Goal: Transaction & Acquisition: Purchase product/service

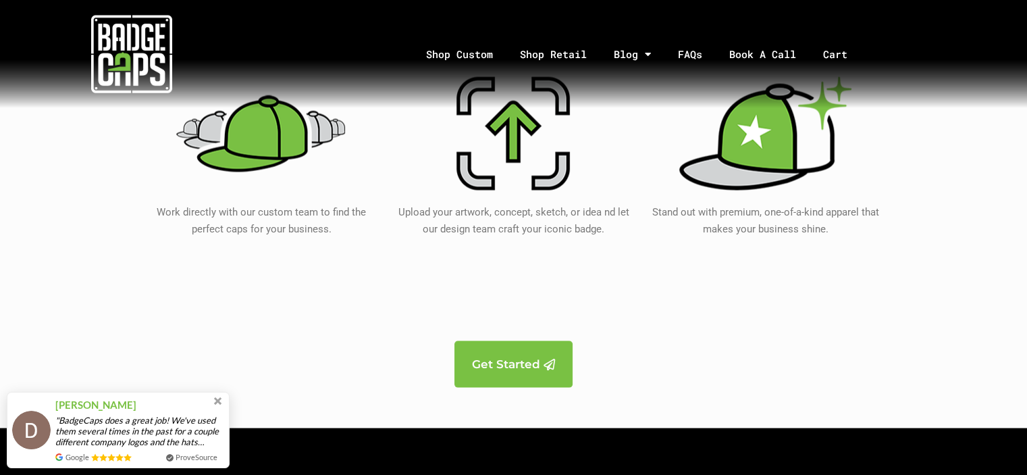
scroll to position [2565, 0]
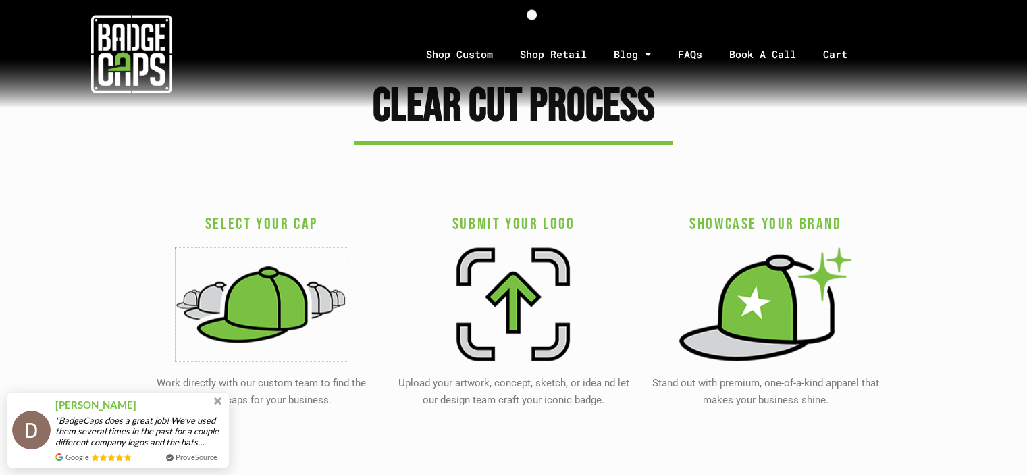
click at [263, 294] on img at bounding box center [262, 303] width 172 height 113
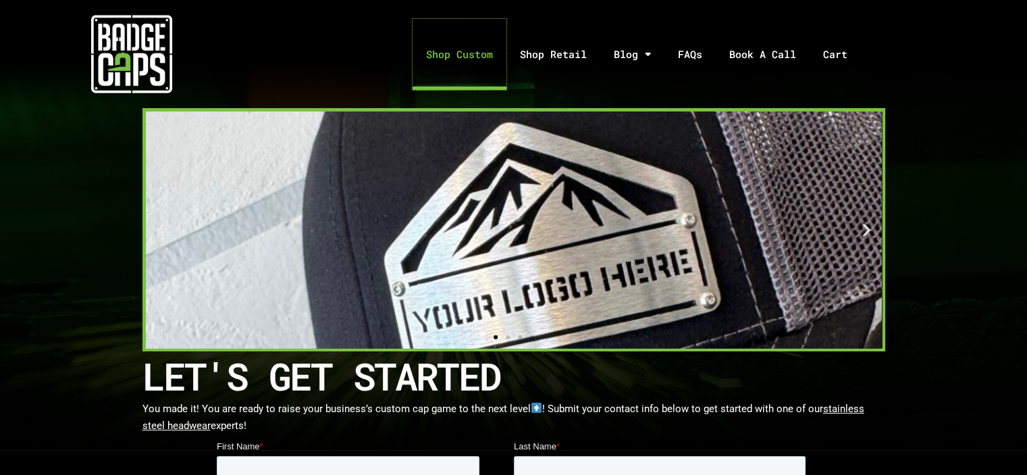
click at [473, 57] on link "Shop Custom" at bounding box center [459, 54] width 94 height 71
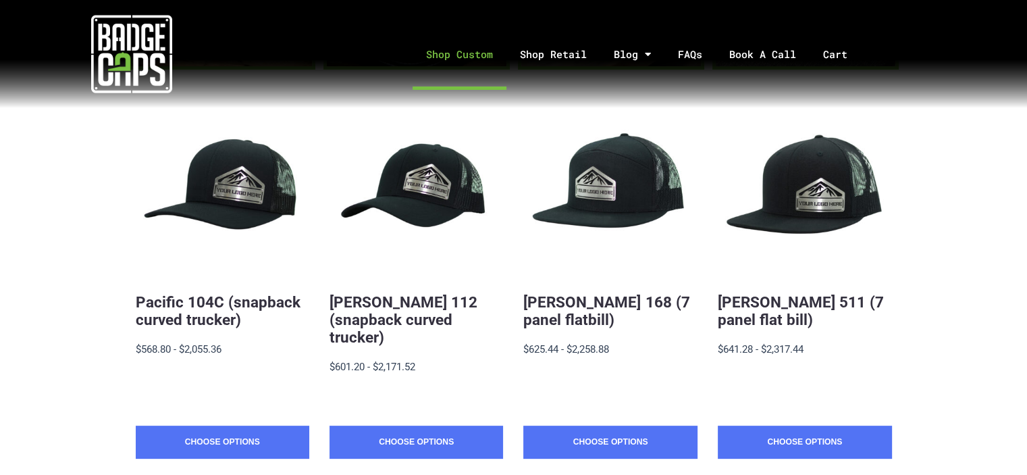
scroll to position [270, 0]
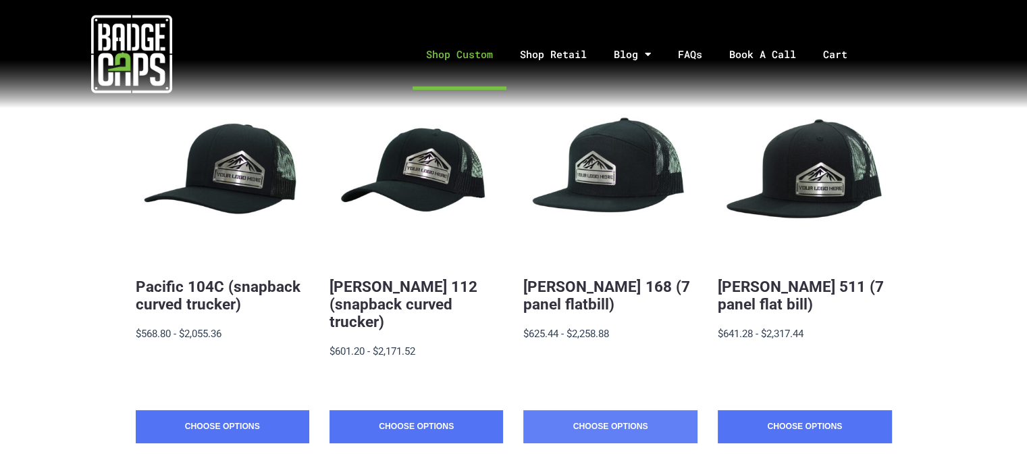
click at [587, 410] on link "Choose Options" at bounding box center [609, 427] width 173 height 34
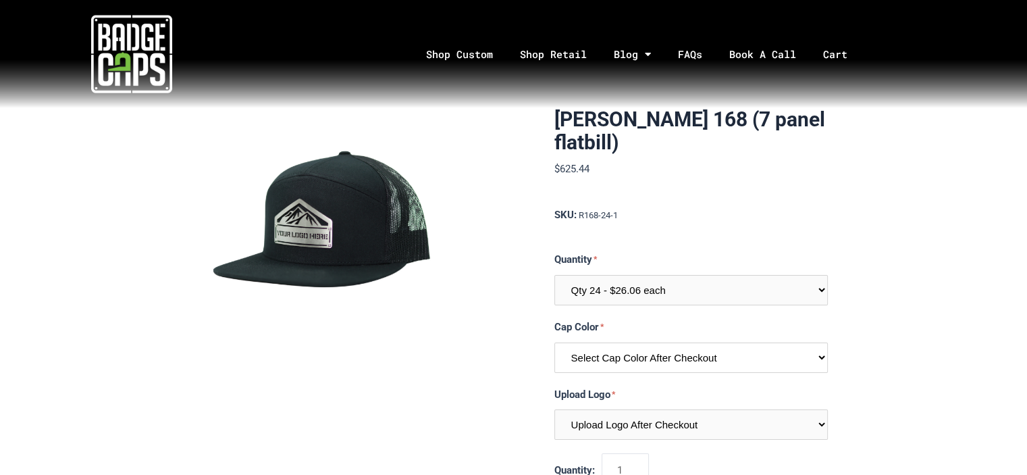
click at [593, 361] on select "Select Cap Color After Checkout" at bounding box center [690, 357] width 273 height 30
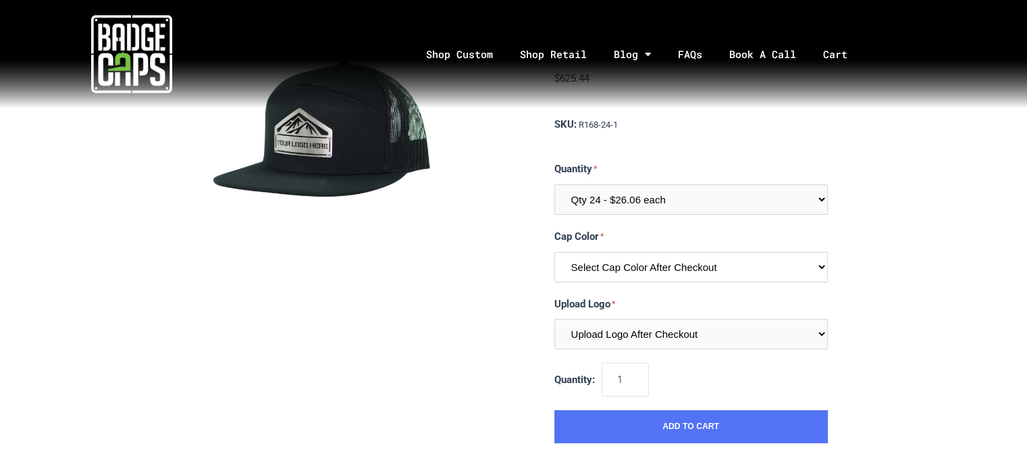
scroll to position [68, 0]
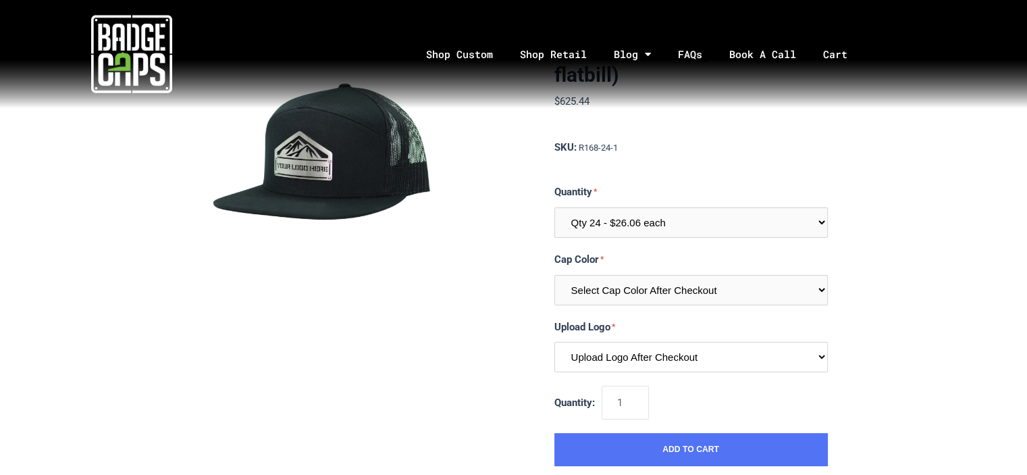
click at [593, 356] on select "Upload Logo After Checkout" at bounding box center [690, 357] width 273 height 30
click at [510, 365] on section "Richardson 168 (7 panel flatbill) $625.44 MSRP: $625.44 0 reviews SKU: R168-24-…" at bounding box center [514, 253] width 628 height 425
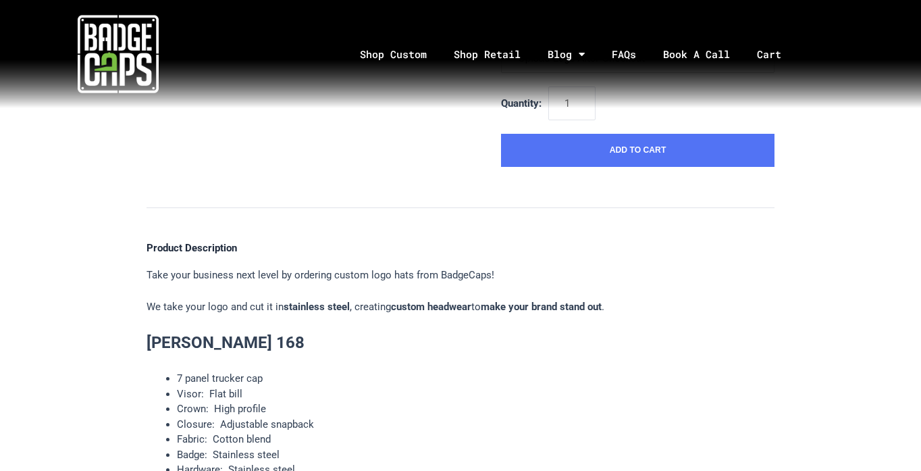
scroll to position [431, 0]
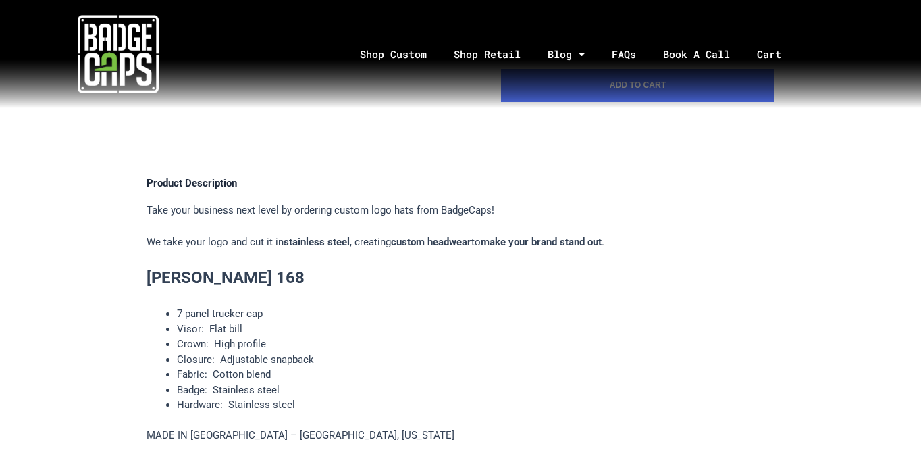
click at [440, 354] on li "Closure: Adjustable snapback" at bounding box center [475, 360] width 597 height 16
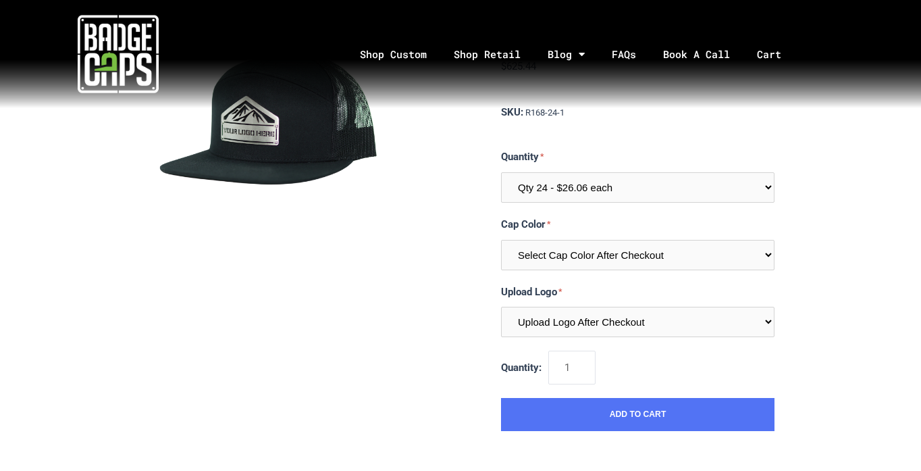
scroll to position [68, 0]
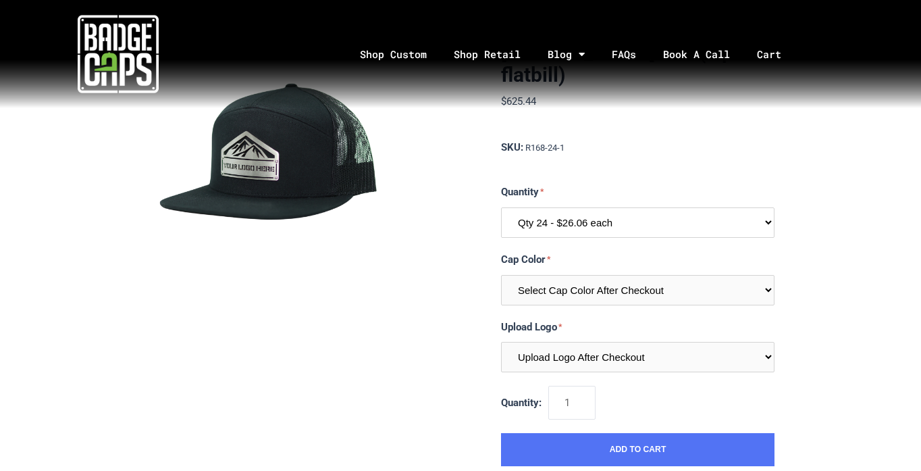
click at [585, 217] on select "Qty 24 - $26.06 each Qty 48 - $25.22 each Qty 96 - $23.53 each" at bounding box center [637, 222] width 273 height 30
click at [585, 216] on select "Qty 24 - $26.06 each Qty 48 - $25.22 each Qty 96 - $23.53 each" at bounding box center [637, 222] width 273 height 30
click at [439, 313] on section "Richardson 168 (7 panel flatbill) $625.44 MSRP: $625.44 0 reviews SKU: R168-24-…" at bounding box center [460, 253] width 628 height 425
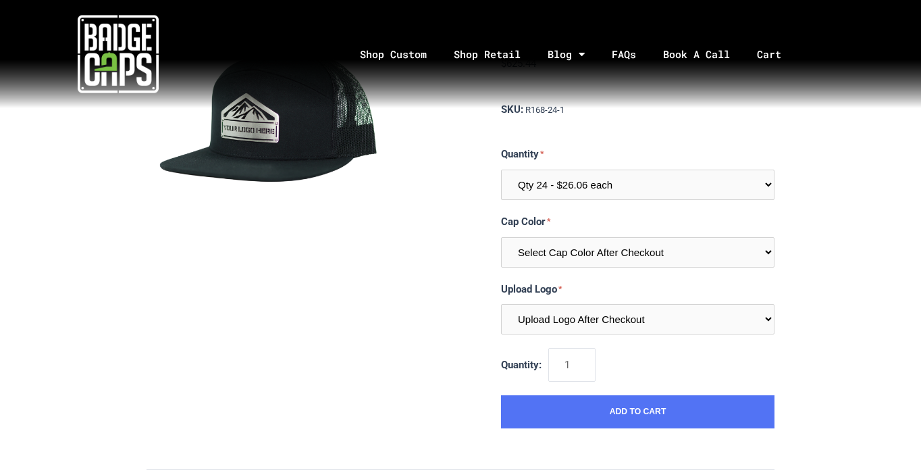
scroll to position [135, 0]
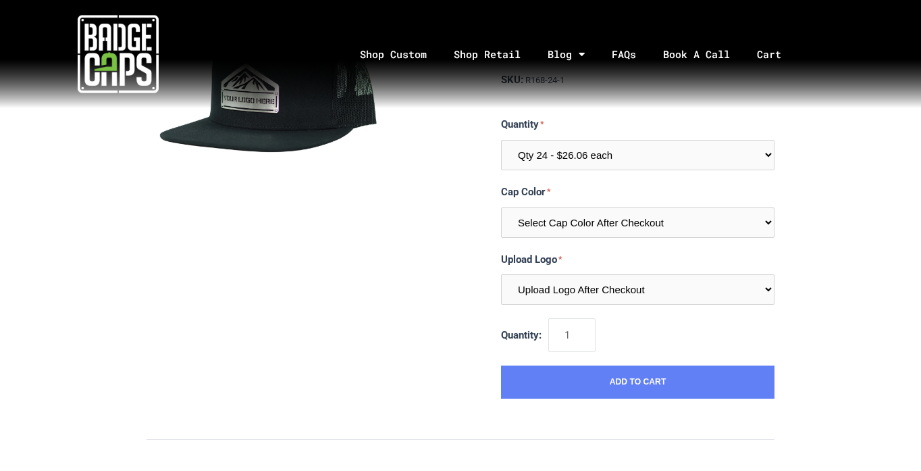
click at [570, 385] on button "Add to Cart" at bounding box center [637, 382] width 273 height 34
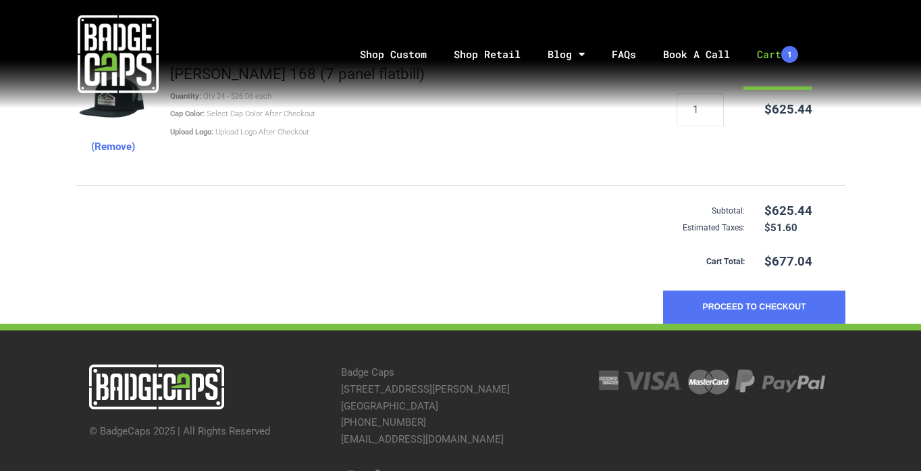
scroll to position [345, 0]
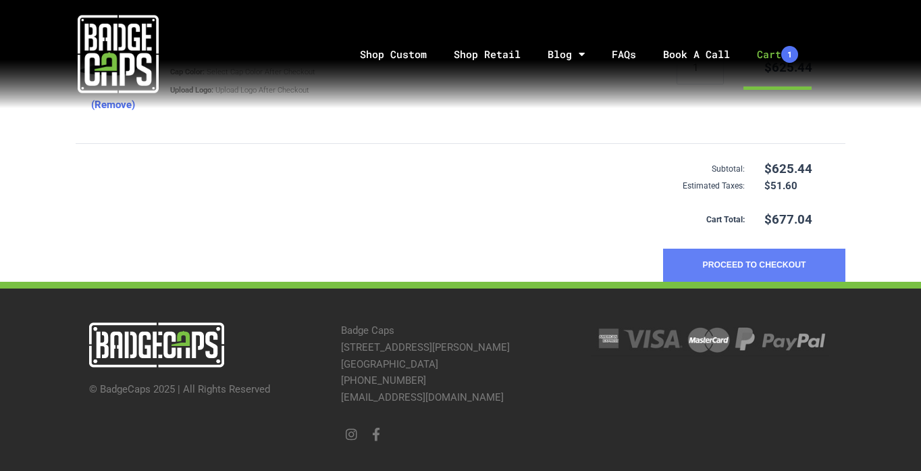
click at [763, 259] on button "Proceed to Checkout" at bounding box center [754, 265] width 182 height 34
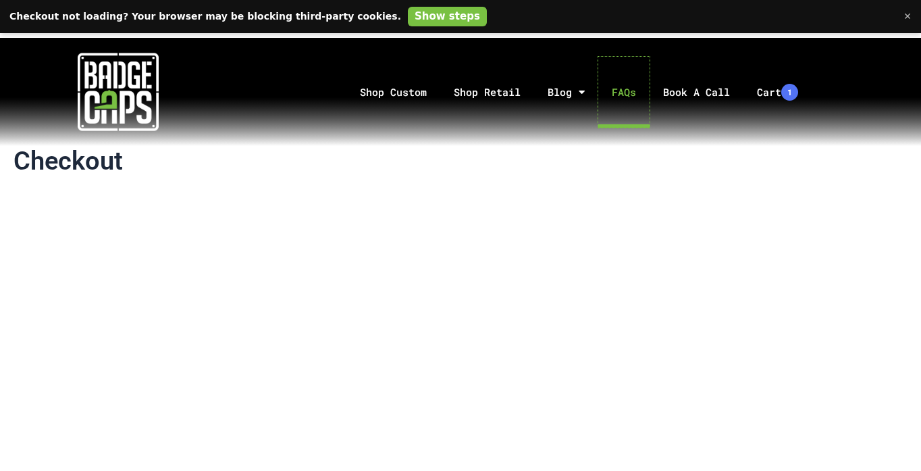
click at [629, 86] on link "FAQs" at bounding box center [623, 92] width 51 height 71
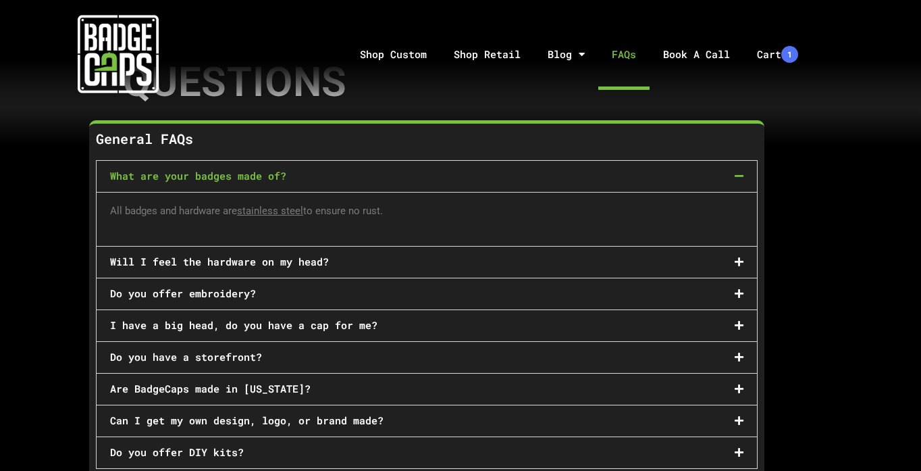
scroll to position [203, 0]
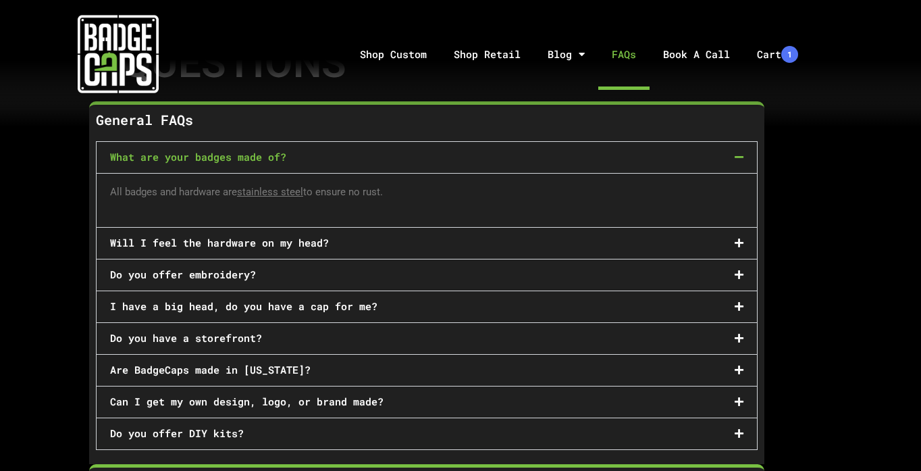
click at [340, 236] on div "Will I feel the hardware on my head?" at bounding box center [427, 243] width 660 height 31
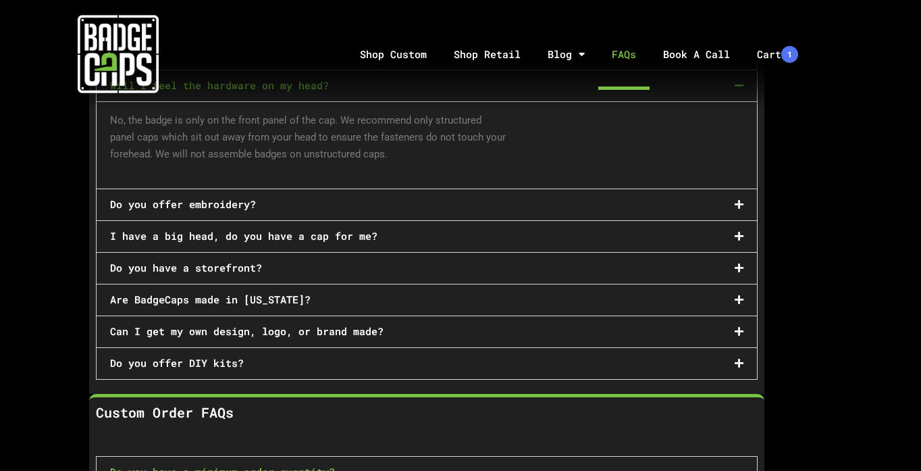
scroll to position [338, 0]
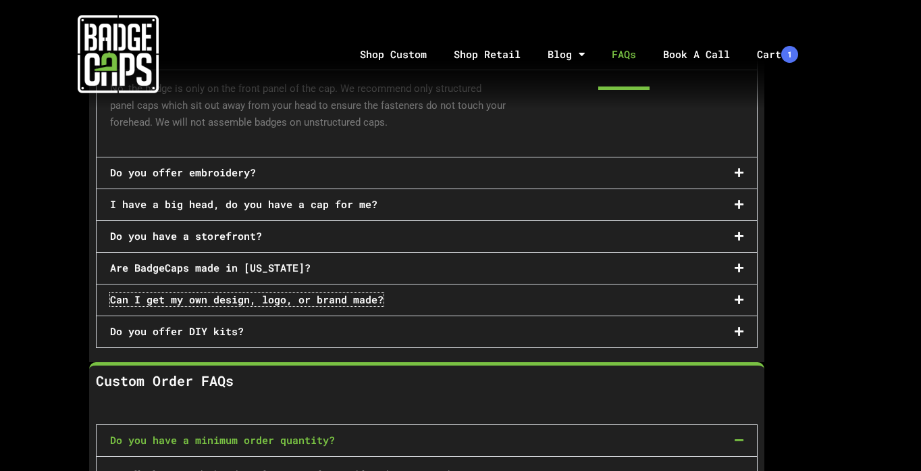
click at [302, 300] on link "Can I get my own design, logo, or brand made?" at bounding box center [246, 299] width 273 height 14
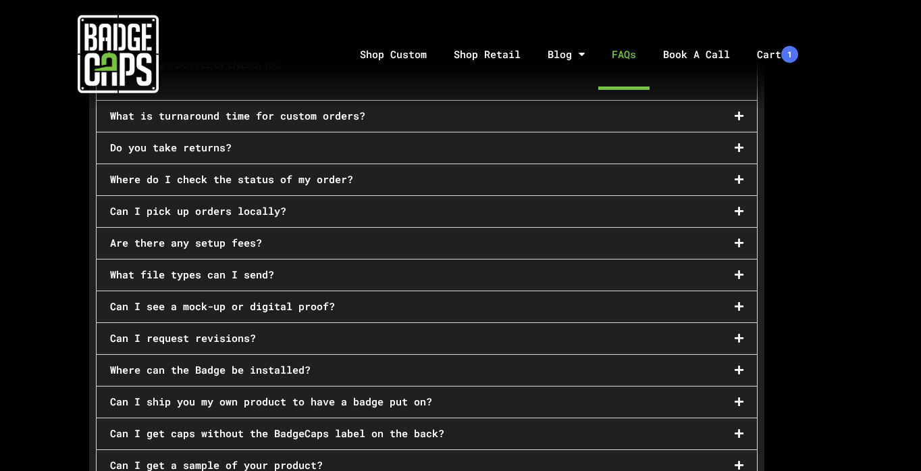
scroll to position [878, 0]
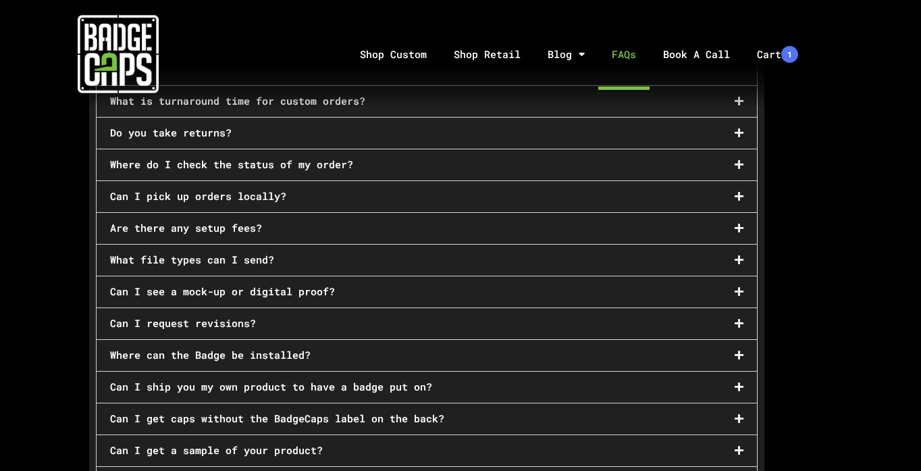
click at [354, 286] on div "Can I see a mock-up or digital proof?" at bounding box center [427, 291] width 660 height 31
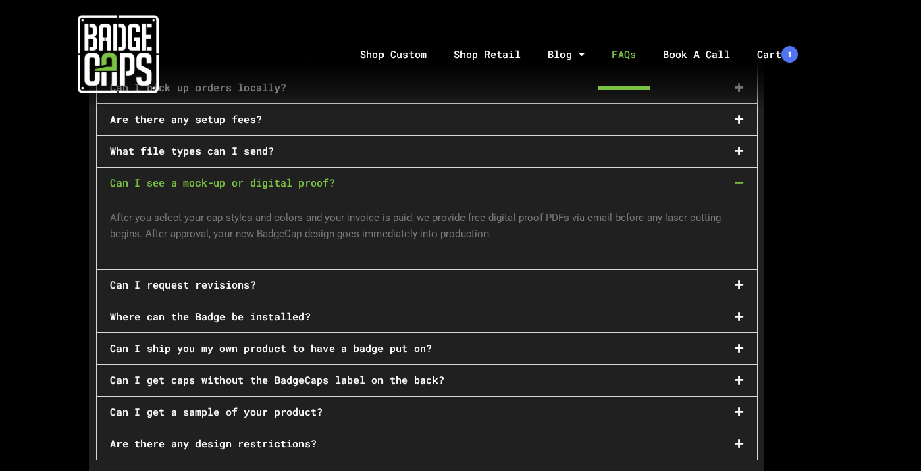
scroll to position [766, 0]
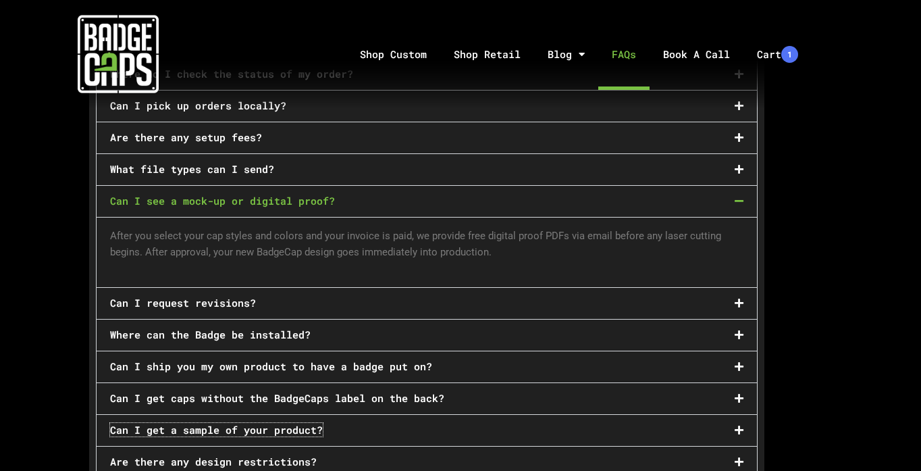
click at [303, 423] on link "Can I get a sample of your product?" at bounding box center [216, 430] width 213 height 14
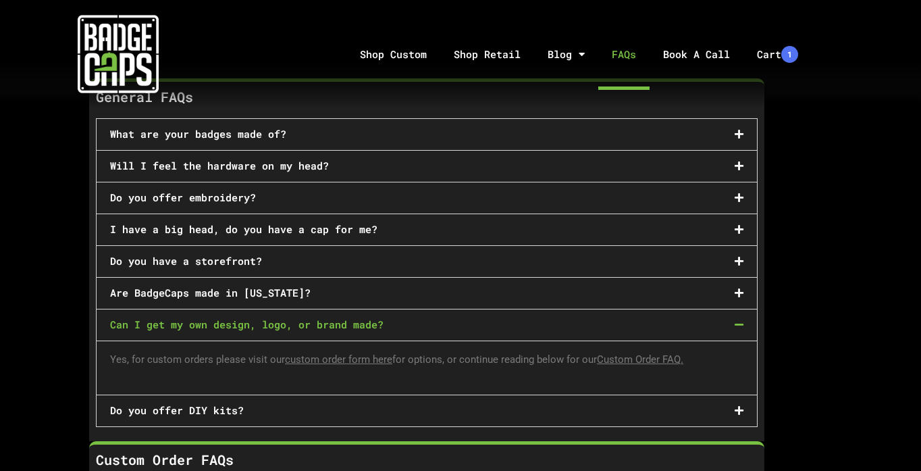
scroll to position [0, 0]
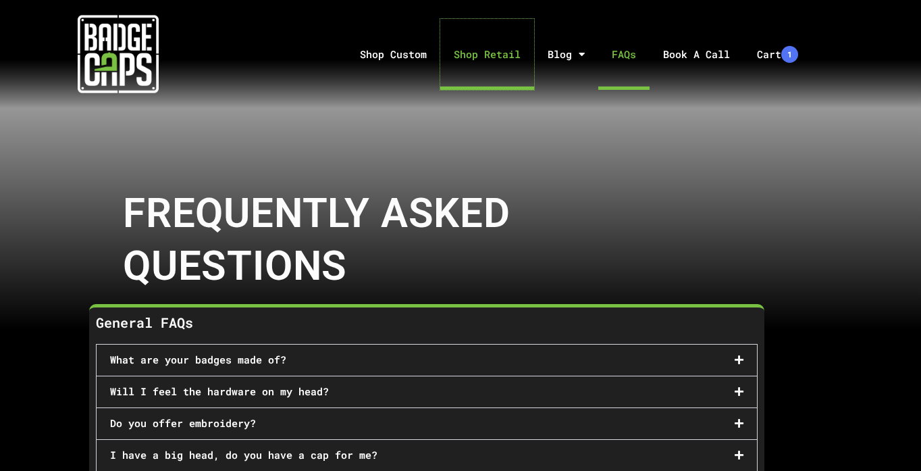
click at [484, 53] on link "Shop Retail" at bounding box center [487, 54] width 94 height 71
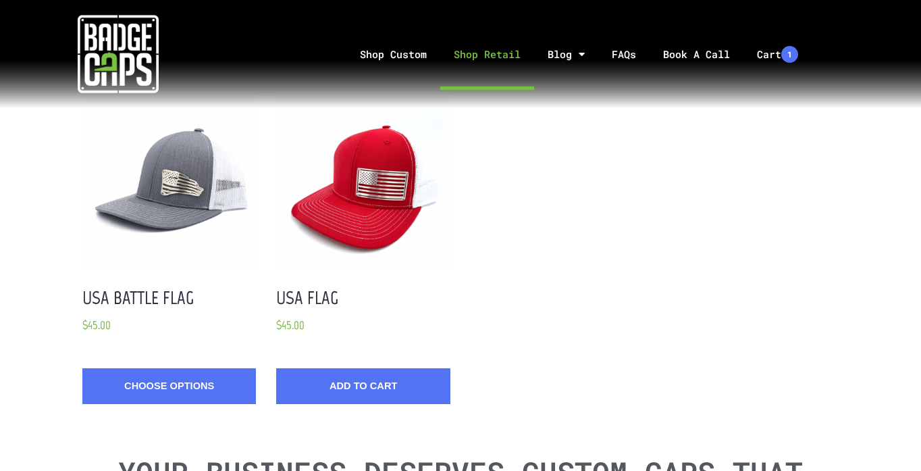
scroll to position [1517, 0]
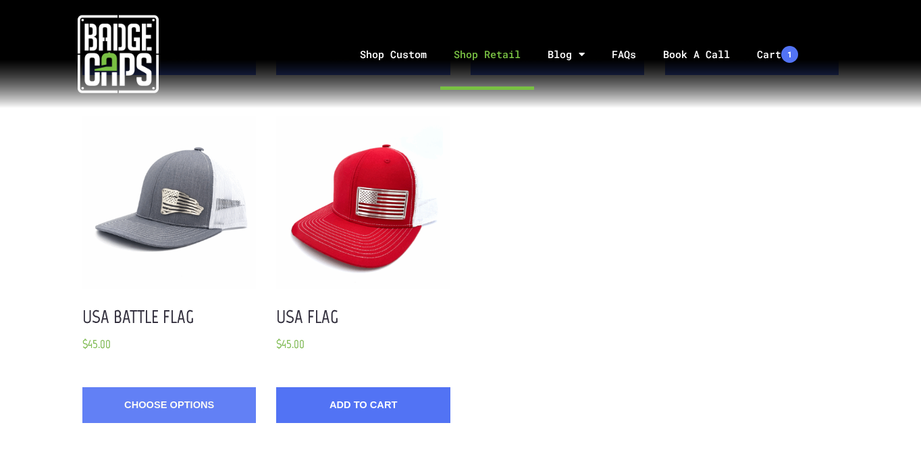
click at [198, 395] on link "Choose Options" at bounding box center [168, 405] width 173 height 36
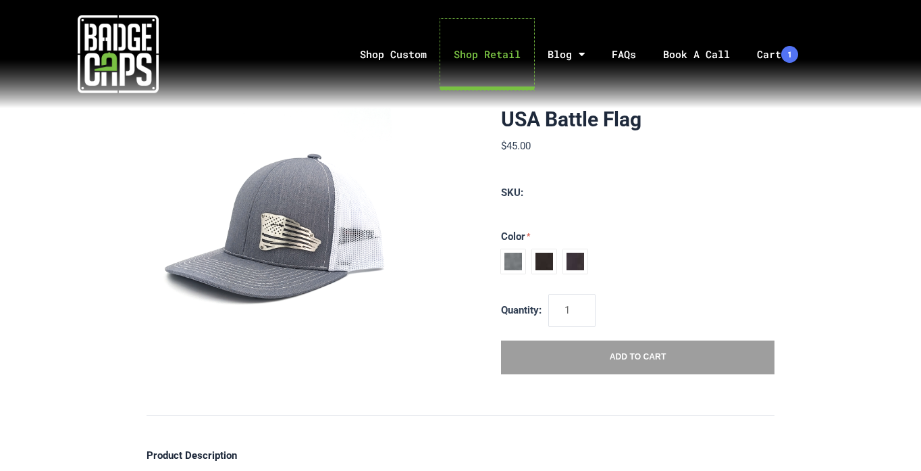
click at [520, 56] on link "Shop Retail" at bounding box center [487, 54] width 94 height 71
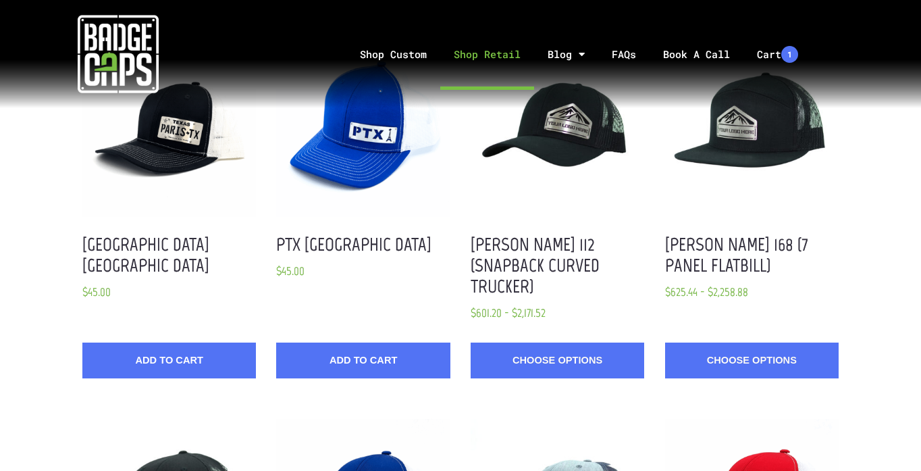
scroll to position [810, 0]
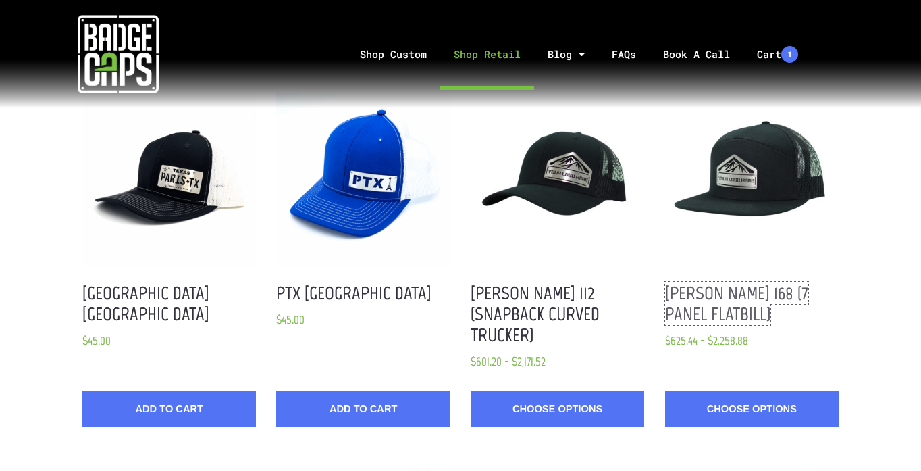
click at [785, 282] on link "[PERSON_NAME] 168 (7 panel flatbill)" at bounding box center [736, 303] width 143 height 43
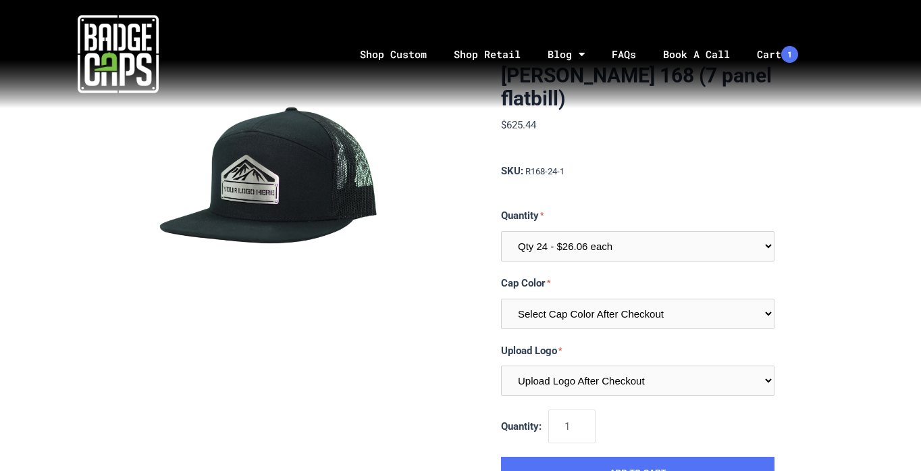
scroll to position [68, 0]
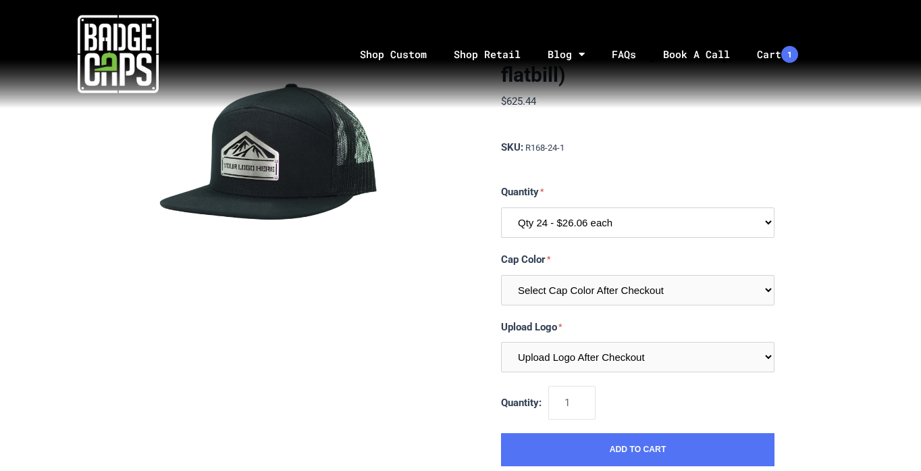
click at [768, 228] on select "Qty 24 - $26.06 each Qty 48 - $25.22 each Qty 96 - $23.53 each" at bounding box center [637, 222] width 273 height 30
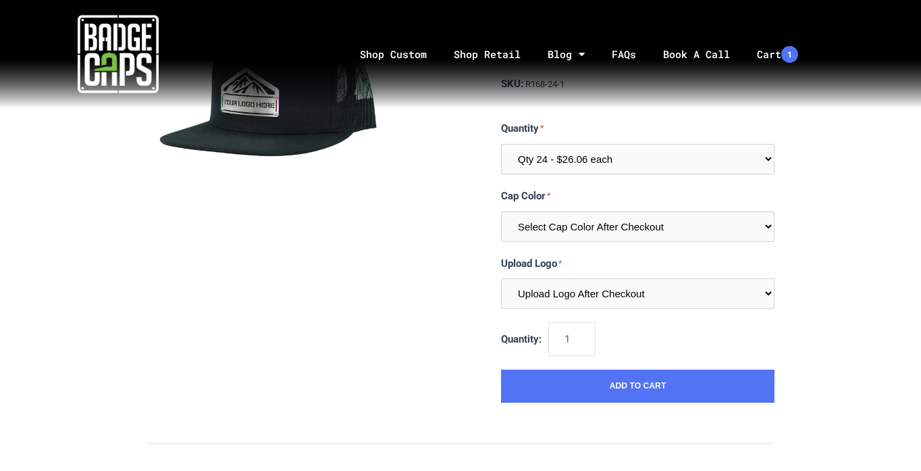
scroll to position [405, 0]
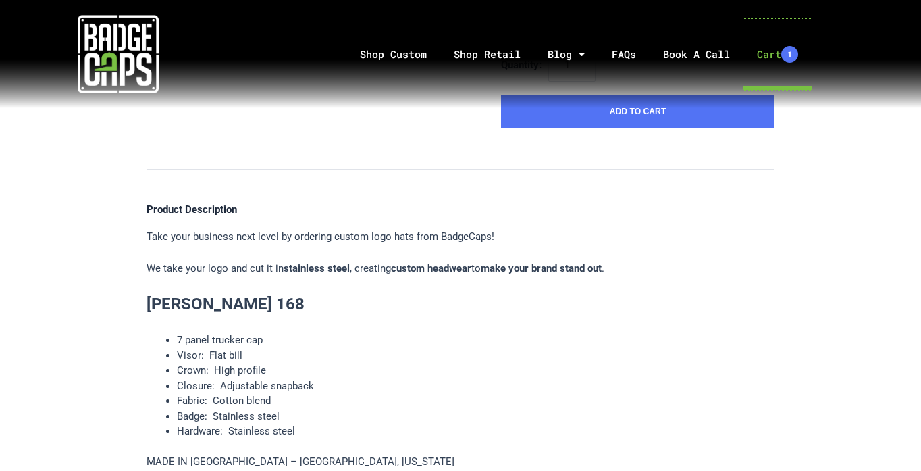
click at [764, 53] on link "Cart 1" at bounding box center [777, 54] width 68 height 71
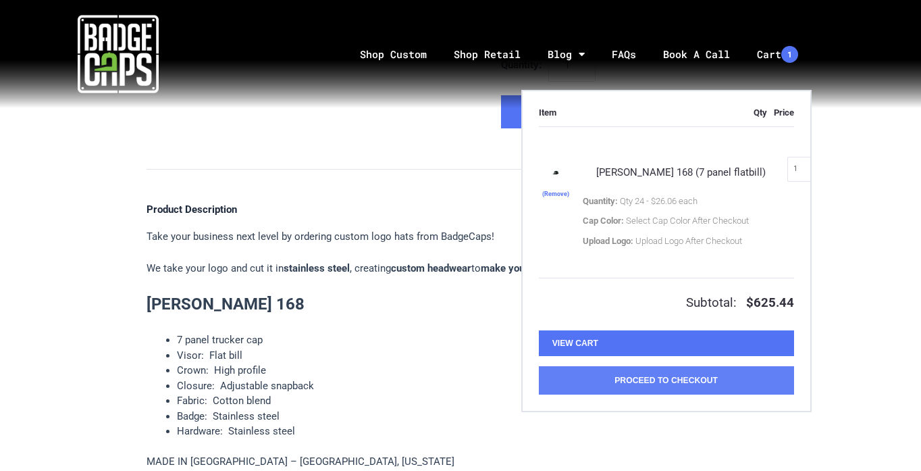
click at [683, 381] on button "Proceed to Checkout" at bounding box center [666, 380] width 255 height 28
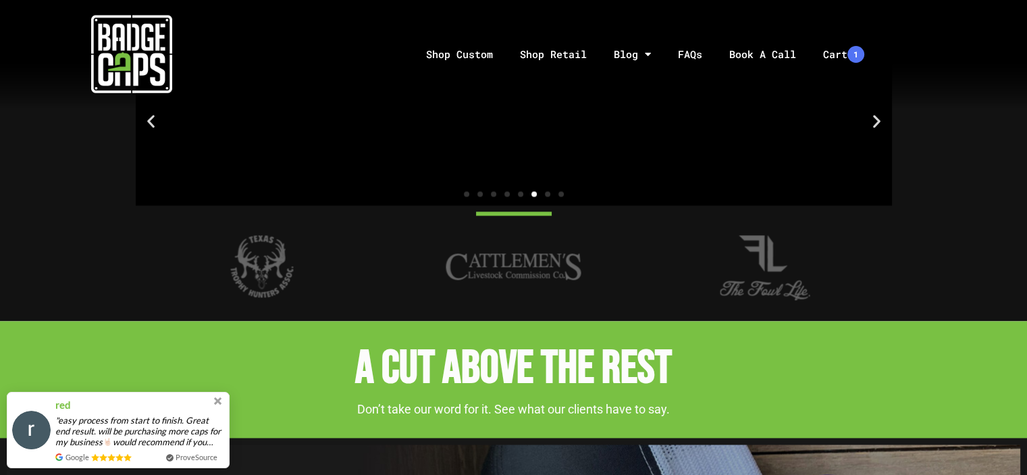
scroll to position [2160, 0]
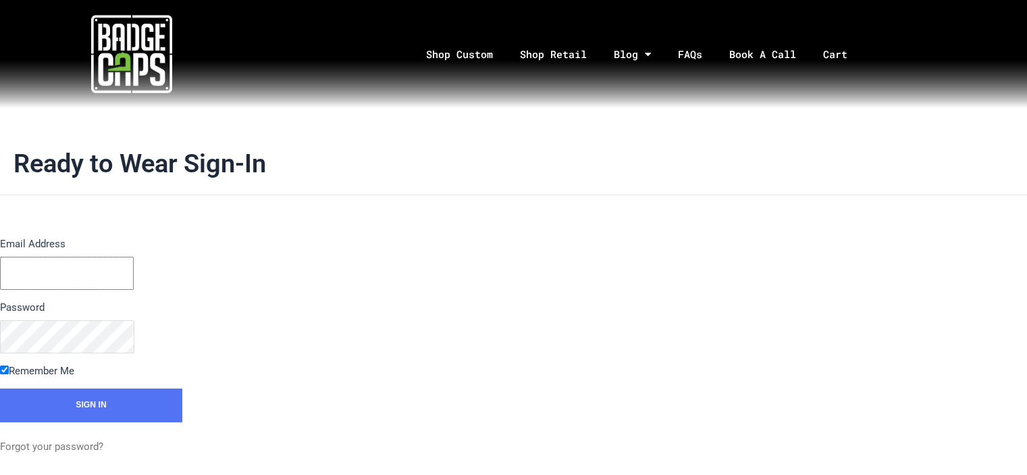
click at [72, 271] on input "Email Address" at bounding box center [67, 273] width 134 height 33
type input "clay@armbrustermoving.com"
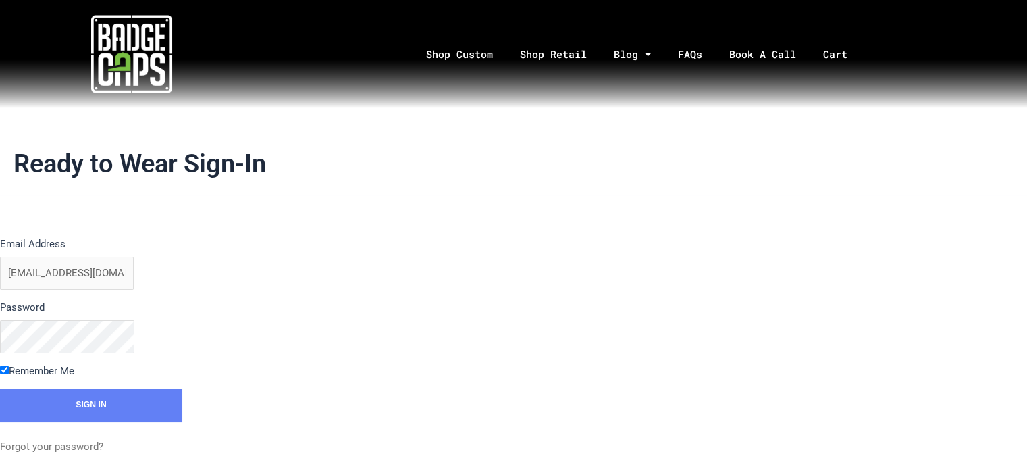
click at [86, 404] on input "Sign In" at bounding box center [91, 405] width 182 height 34
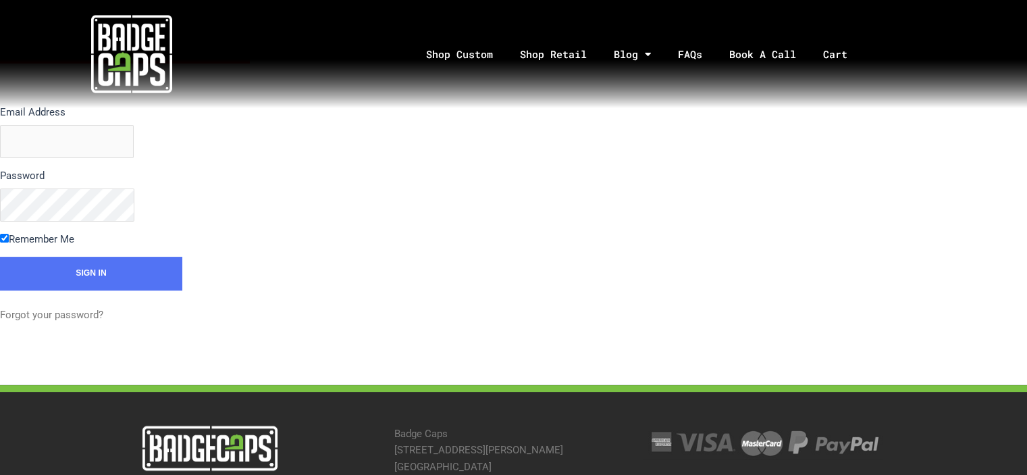
scroll to position [270, 0]
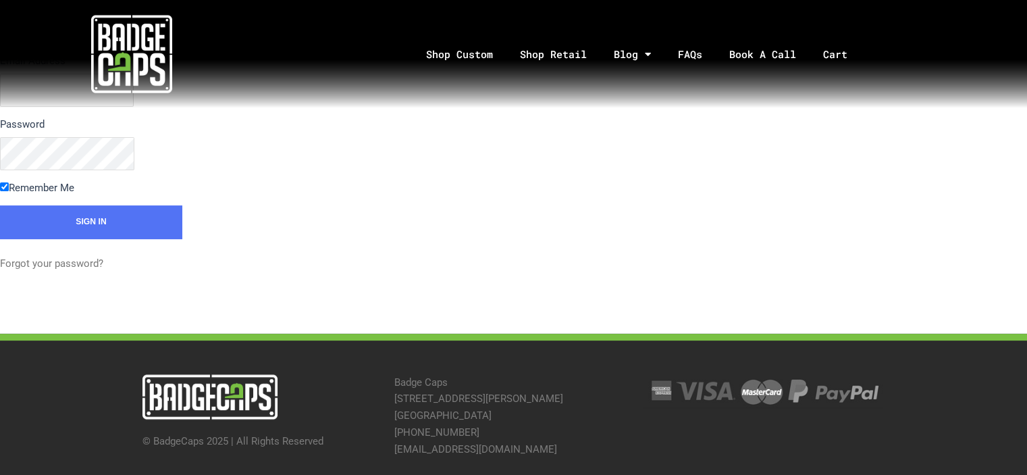
drag, startPoint x: 410, startPoint y: 275, endPoint x: 199, endPoint y: 276, distance: 211.3
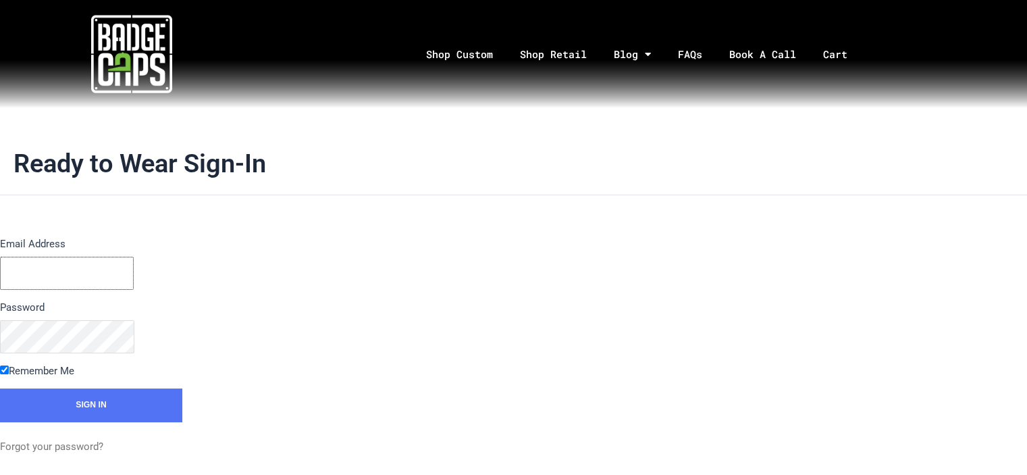
click at [54, 273] on input "Email Address" at bounding box center [67, 273] width 134 height 33
type input "[EMAIL_ADDRESS][DOMAIN_NAME]"
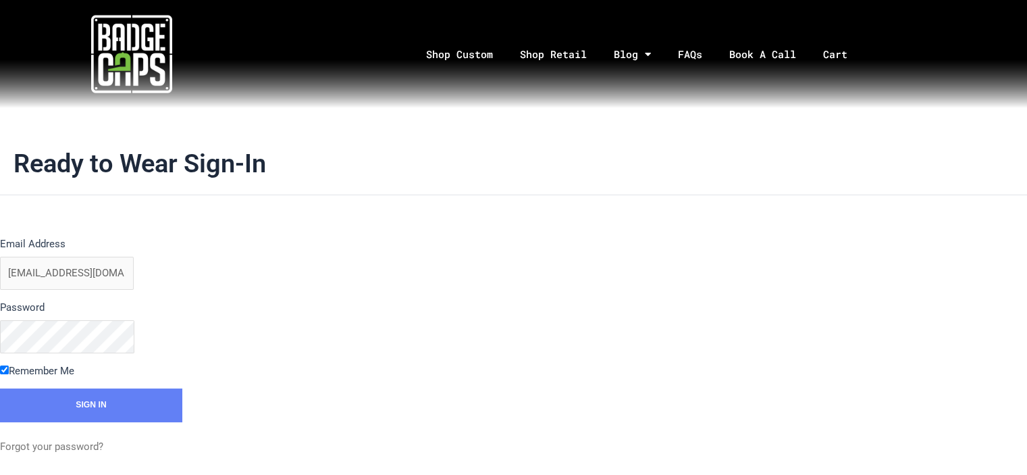
click at [92, 401] on input "Sign In" at bounding box center [91, 405] width 182 height 34
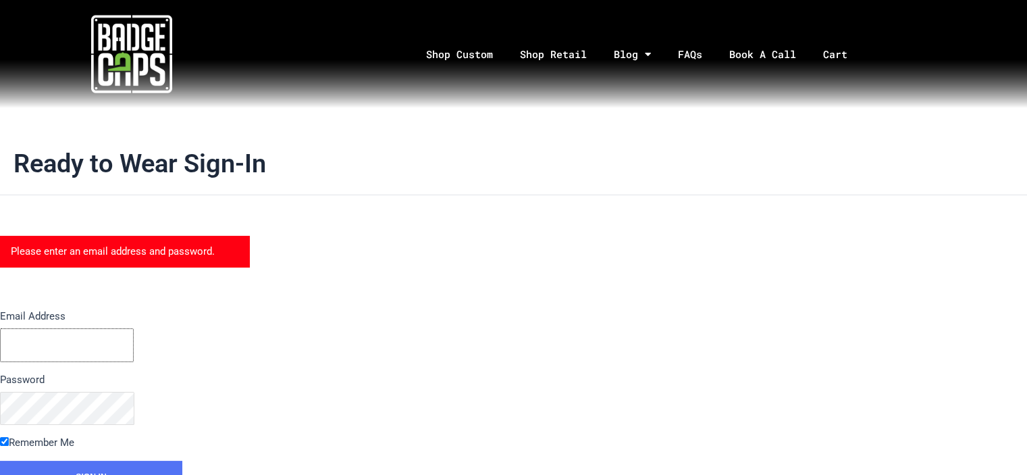
click at [76, 348] on input "Email Address" at bounding box center [67, 344] width 134 height 33
type input "[EMAIL_ADDRESS][DOMAIN_NAME]"
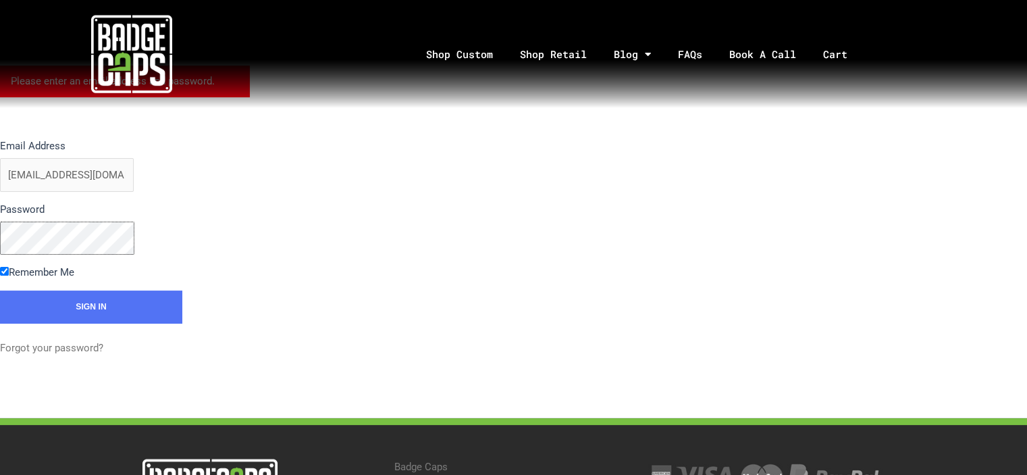
scroll to position [203, 0]
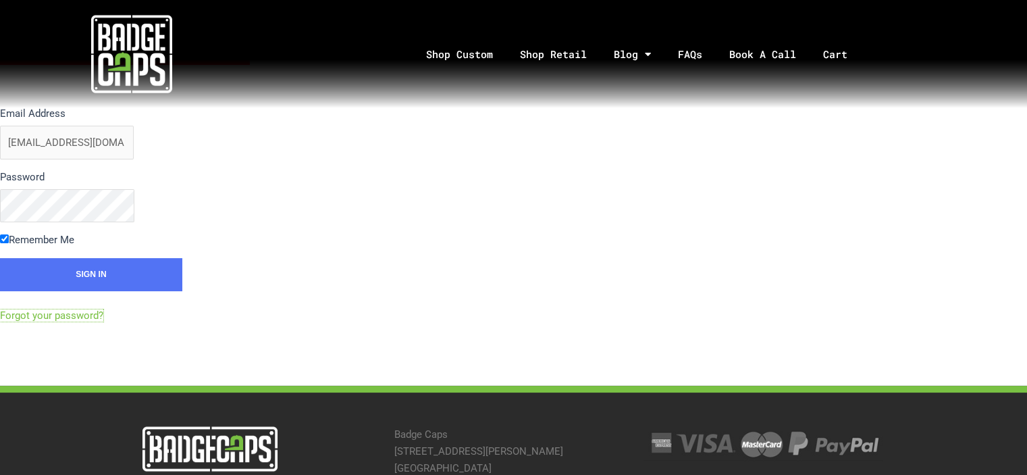
click at [54, 313] on link "Forgot your password?" at bounding box center [51, 315] width 103 height 12
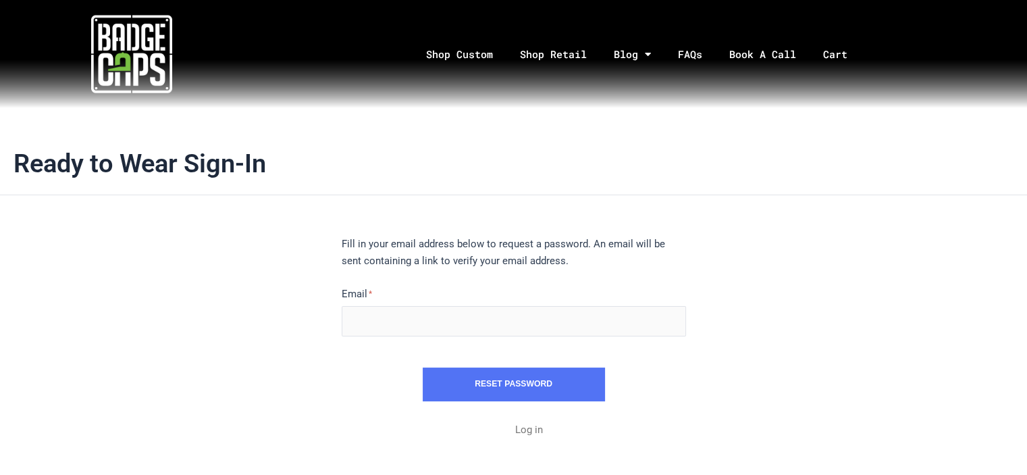
click at [413, 304] on label "Email" at bounding box center [514, 311] width 344 height 51
click at [413, 306] on input "Email" at bounding box center [514, 321] width 344 height 30
click at [415, 310] on input "Email" at bounding box center [514, 321] width 344 height 30
type input "clay@armbrustermoving.com"
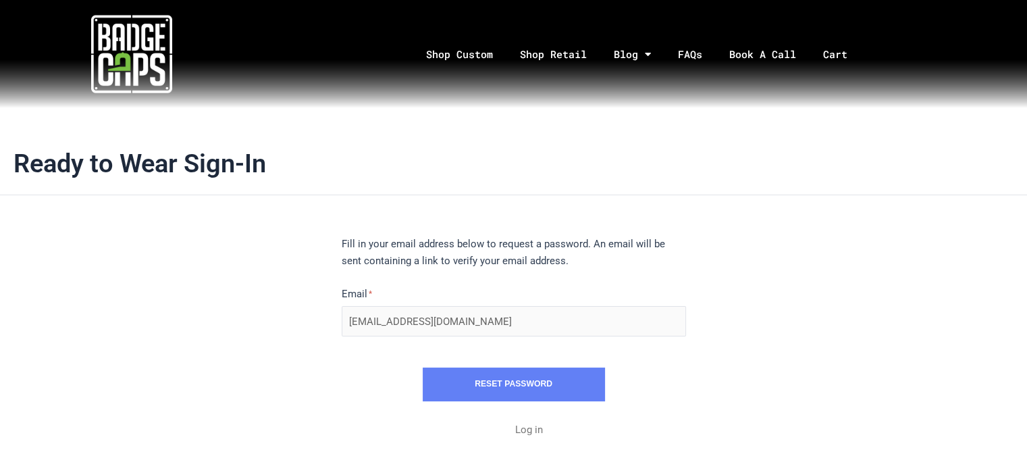
click at [467, 391] on button "Reset Password" at bounding box center [514, 384] width 182 height 34
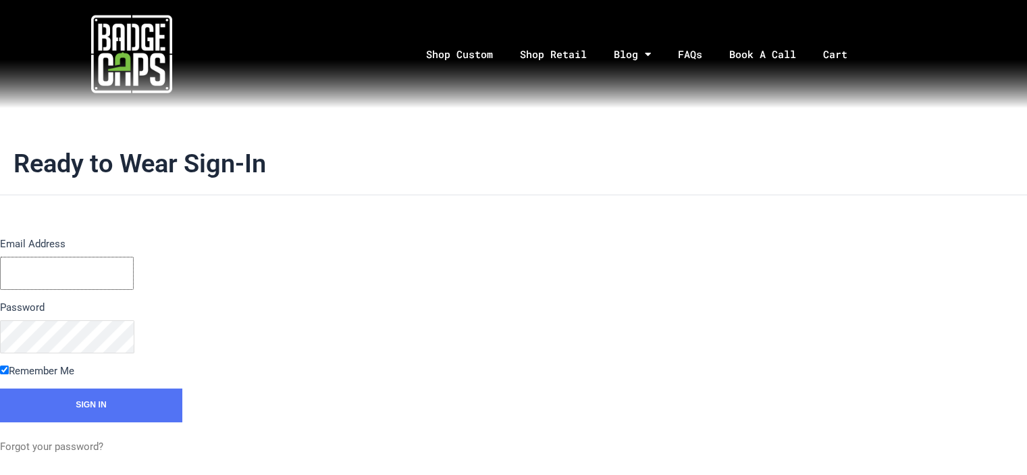
click at [59, 269] on input "Email Address" at bounding box center [67, 273] width 134 height 33
type input "[EMAIL_ADDRESS][DOMAIN_NAME]"
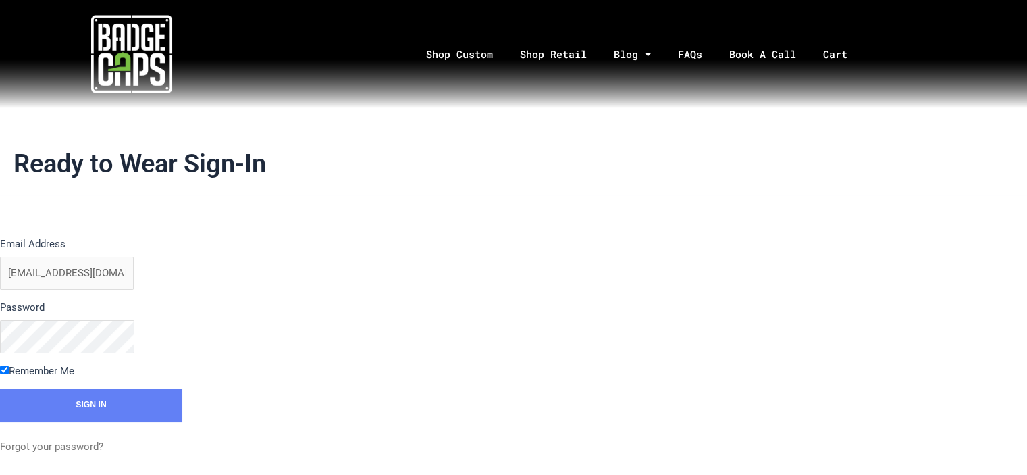
click at [119, 402] on input "Sign In" at bounding box center [91, 405] width 182 height 34
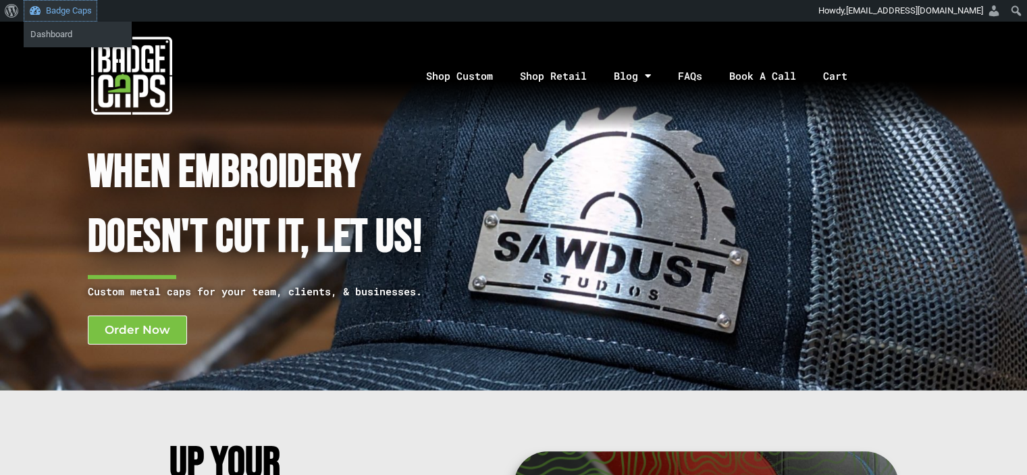
click at [62, 10] on link "Badge Caps" at bounding box center [61, 11] width 74 height 22
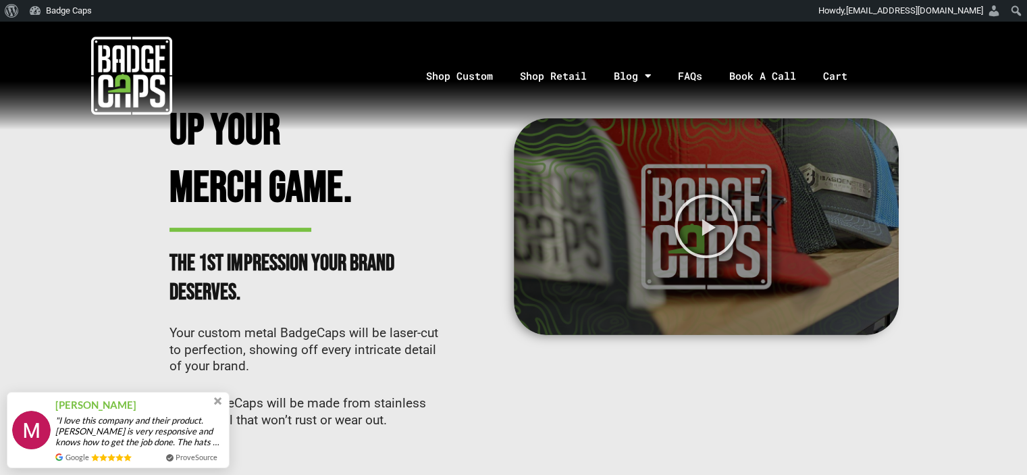
scroll to position [338, 0]
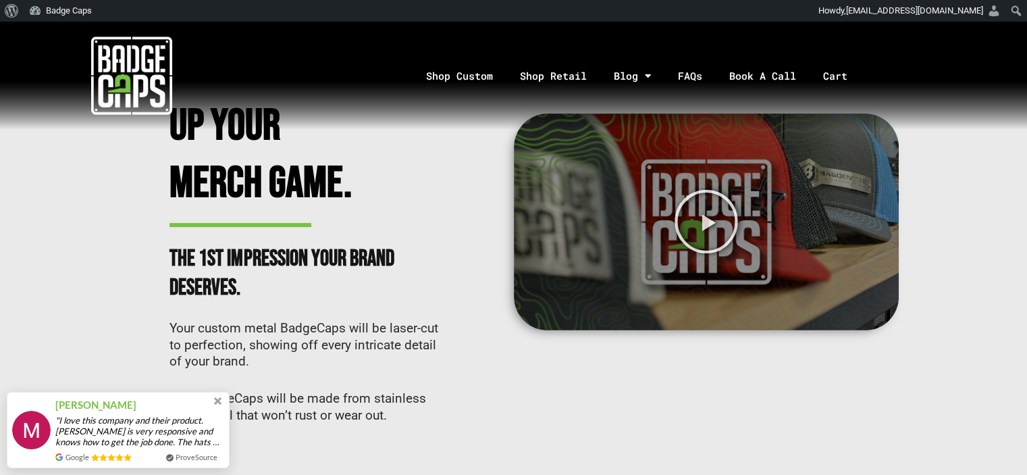
click at [219, 397] on span at bounding box center [217, 400] width 7 height 7
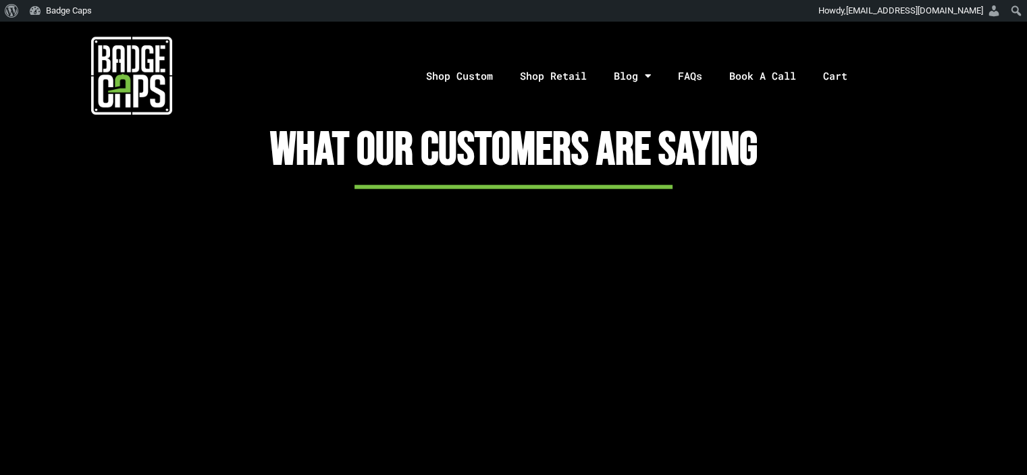
scroll to position [3578, 0]
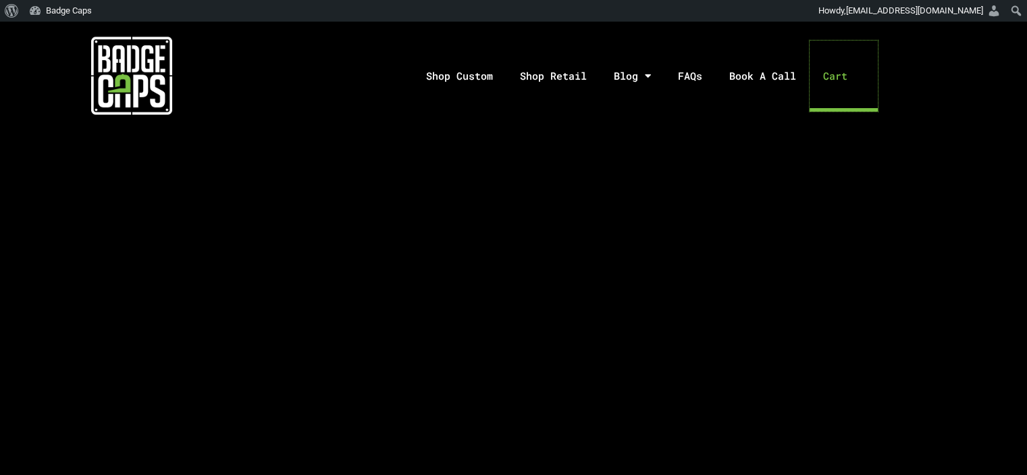
click at [851, 75] on link "Cart" at bounding box center [843, 76] width 68 height 71
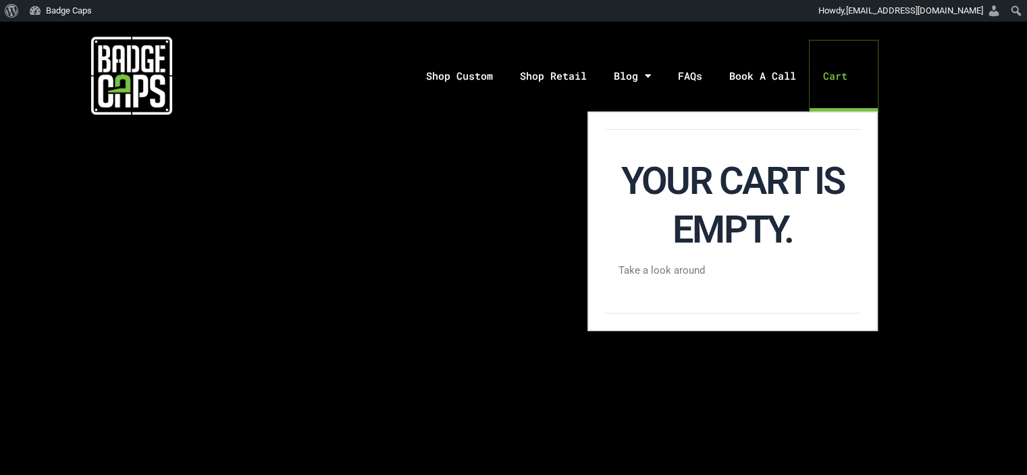
click at [851, 75] on link "Cart" at bounding box center [843, 76] width 68 height 71
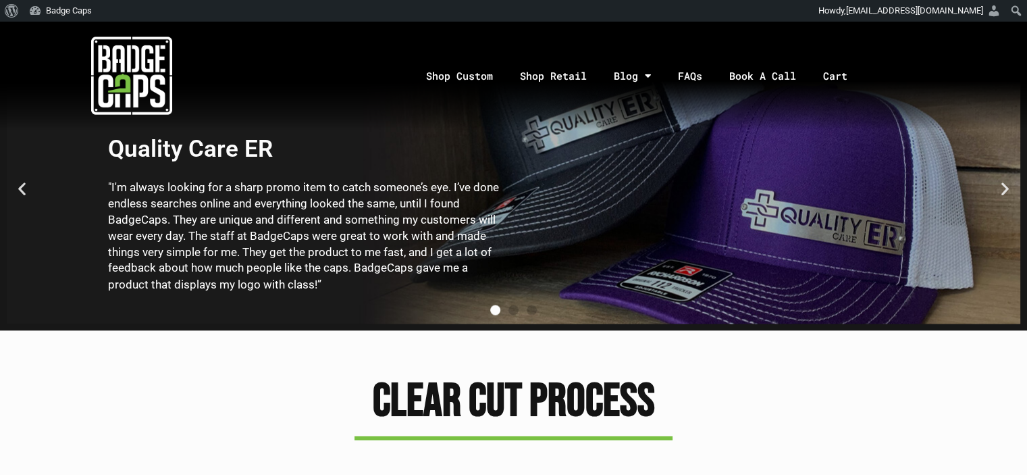
scroll to position [2025, 0]
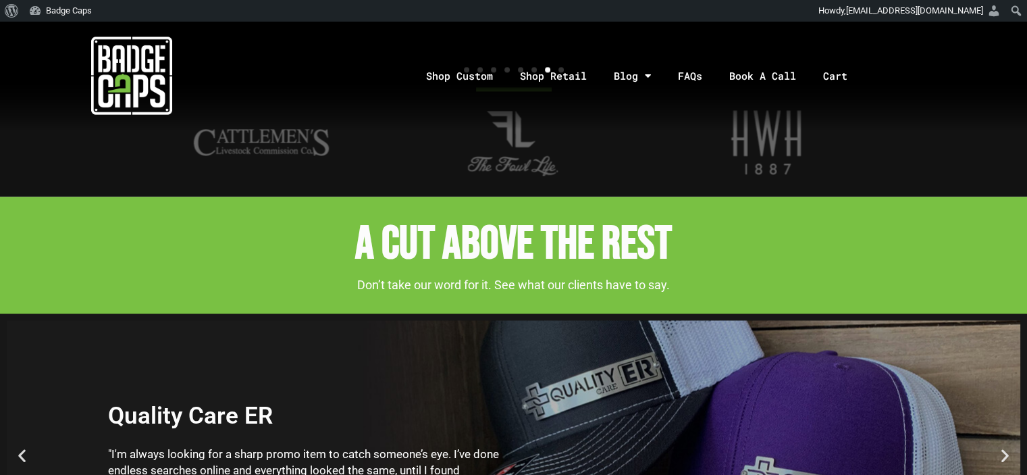
click at [146, 72] on div "Image Carousel" at bounding box center [514, 69] width 756 height 17
click at [64, 11] on link "Badge Caps" at bounding box center [61, 11] width 74 height 22
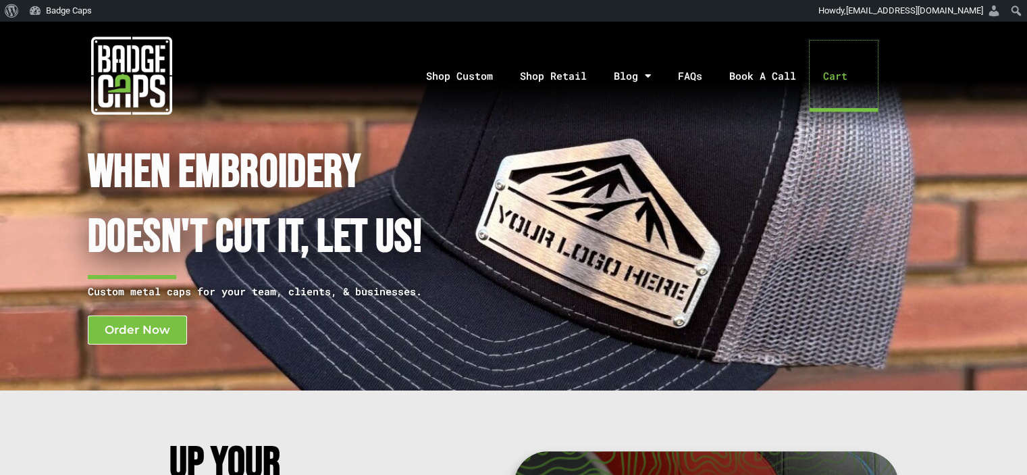
click at [839, 72] on link "Cart" at bounding box center [843, 76] width 68 height 71
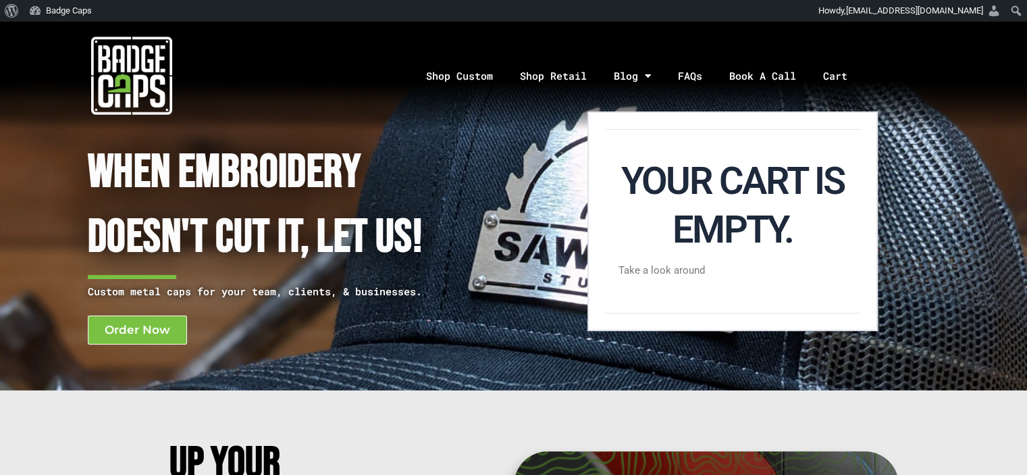
click at [965, 261] on div "When Embroidery Doesn't cut it, Let Us! Custom metal caps for your team, client…" at bounding box center [513, 207] width 1013 height 354
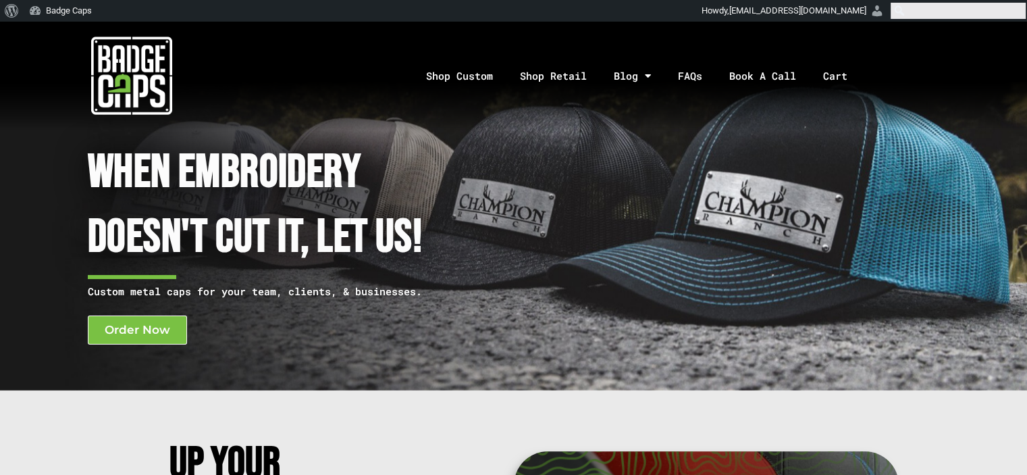
click at [1020, 9] on input "Search" at bounding box center [957, 11] width 135 height 16
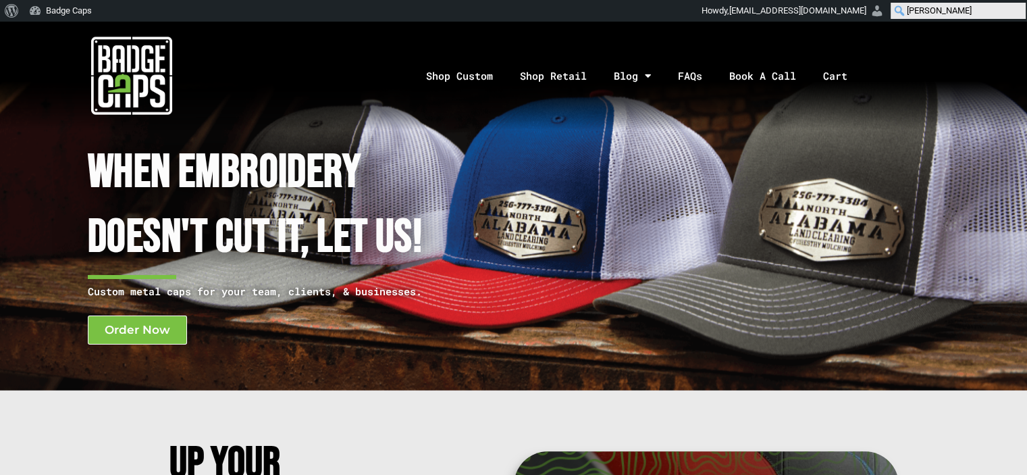
drag, startPoint x: 961, startPoint y: 10, endPoint x: 897, endPoint y: 13, distance: 63.5
click at [897, 13] on form "armbruster Search Search" at bounding box center [958, 11] width 138 height 22
type input "orders"
click input "Search" at bounding box center [0, 0] width 0 height 0
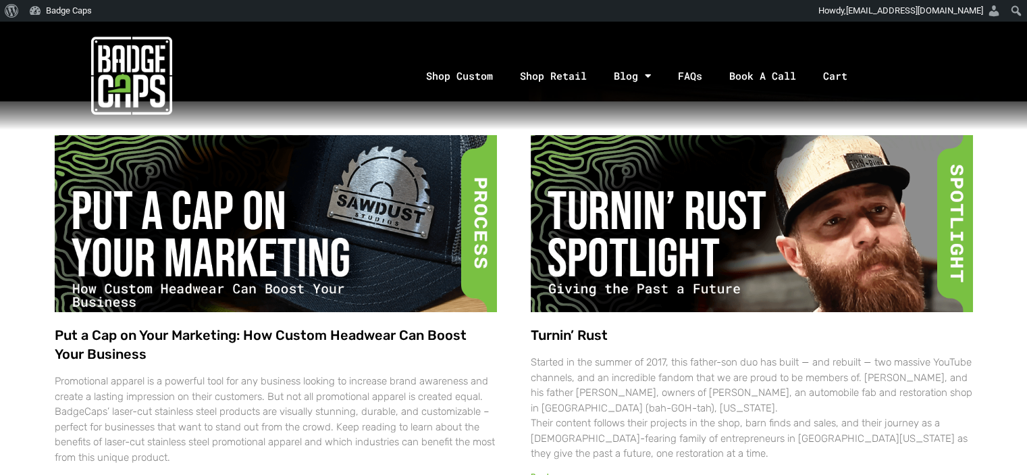
scroll to position [270, 0]
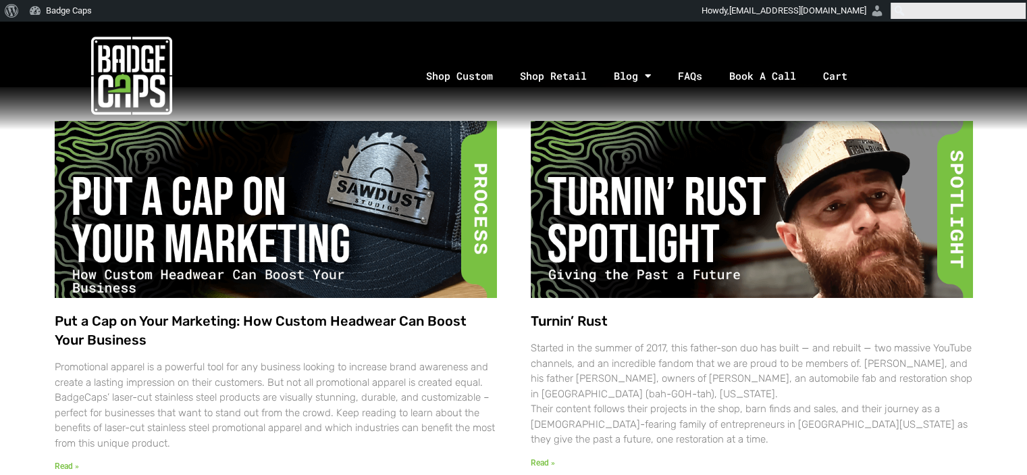
click at [1023, 14] on input "Search" at bounding box center [957, 11] width 135 height 16
type input "orders"
click at [896, 11] on ul "Howdy, [EMAIL_ADDRESS][DOMAIN_NAME] [EMAIL_ADDRESS][DOMAIN_NAME] Edit Profile L…" at bounding box center [919, 11] width 213 height 22
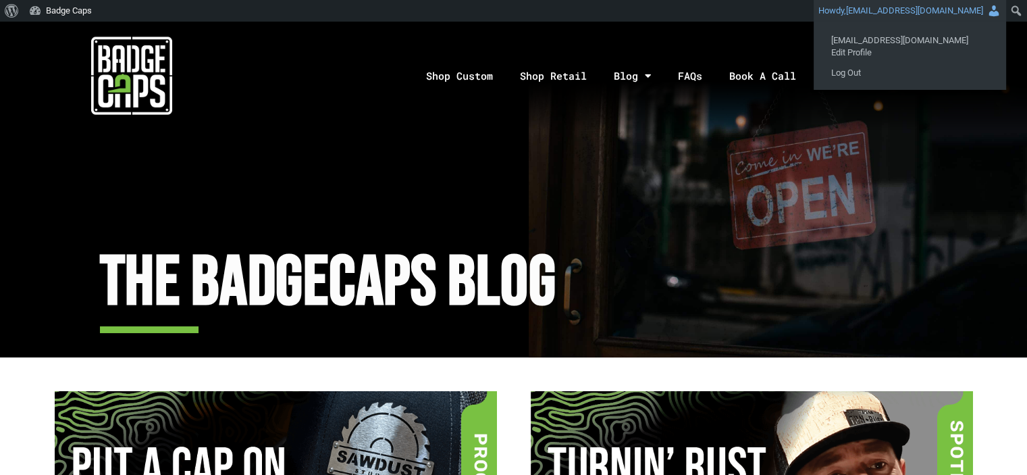
scroll to position [0, 0]
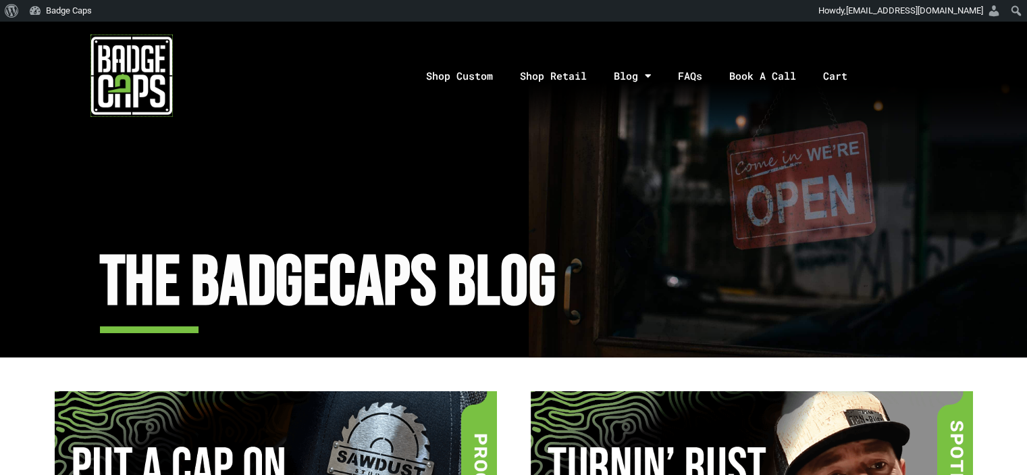
click at [155, 84] on img at bounding box center [131, 75] width 81 height 81
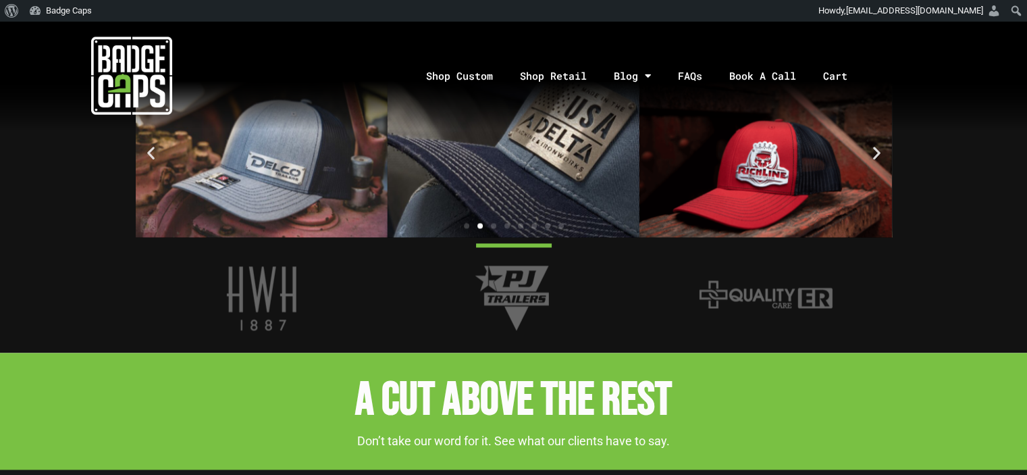
scroll to position [2025, 0]
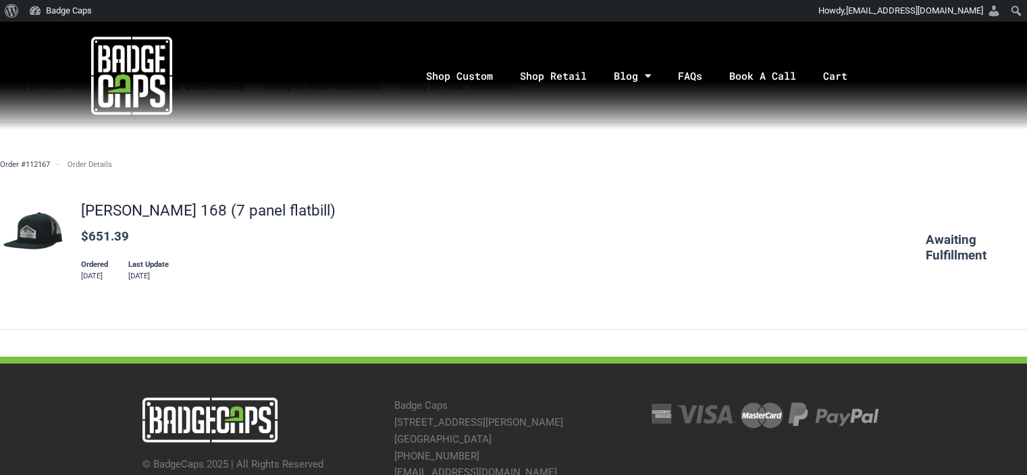
scroll to position [73, 0]
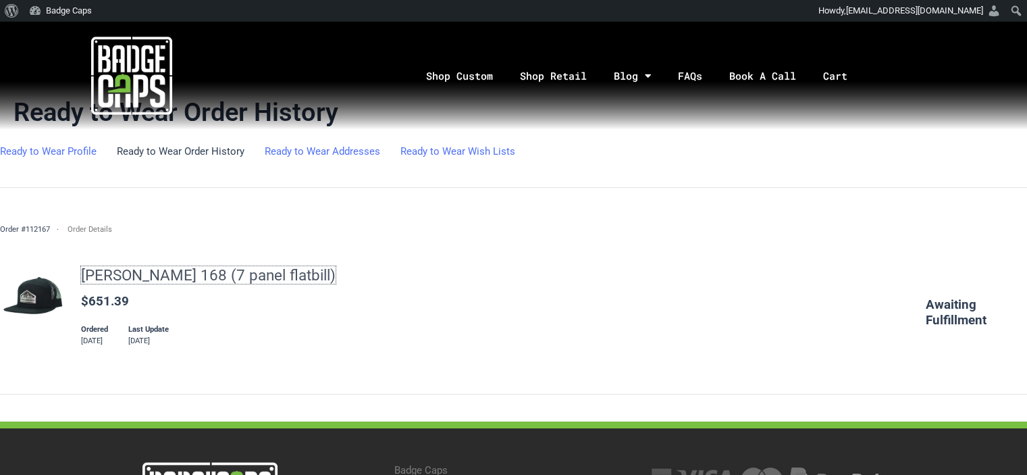
click at [184, 273] on link "[PERSON_NAME] 168 (7 panel flatbill)" at bounding box center [208, 275] width 255 height 18
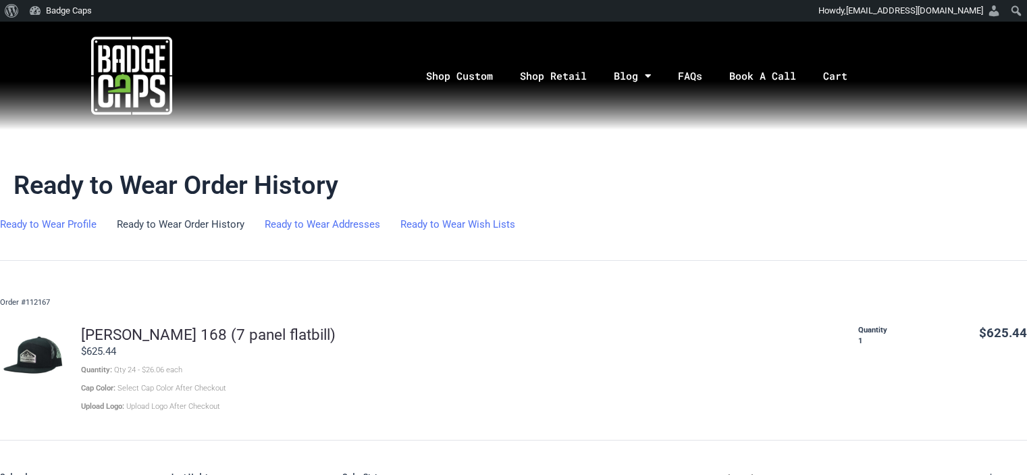
click at [167, 332] on link "[PERSON_NAME] 168 (7 panel flatbill)" at bounding box center [208, 334] width 255 height 18
click at [550, 340] on div "[PERSON_NAME] 168 (7 panel flatbill) $625.44 Quantity: Qty 24 - $26.06 each Cap…" at bounding box center [513, 369] width 1027 height 88
